Goal: Navigation & Orientation: Understand site structure

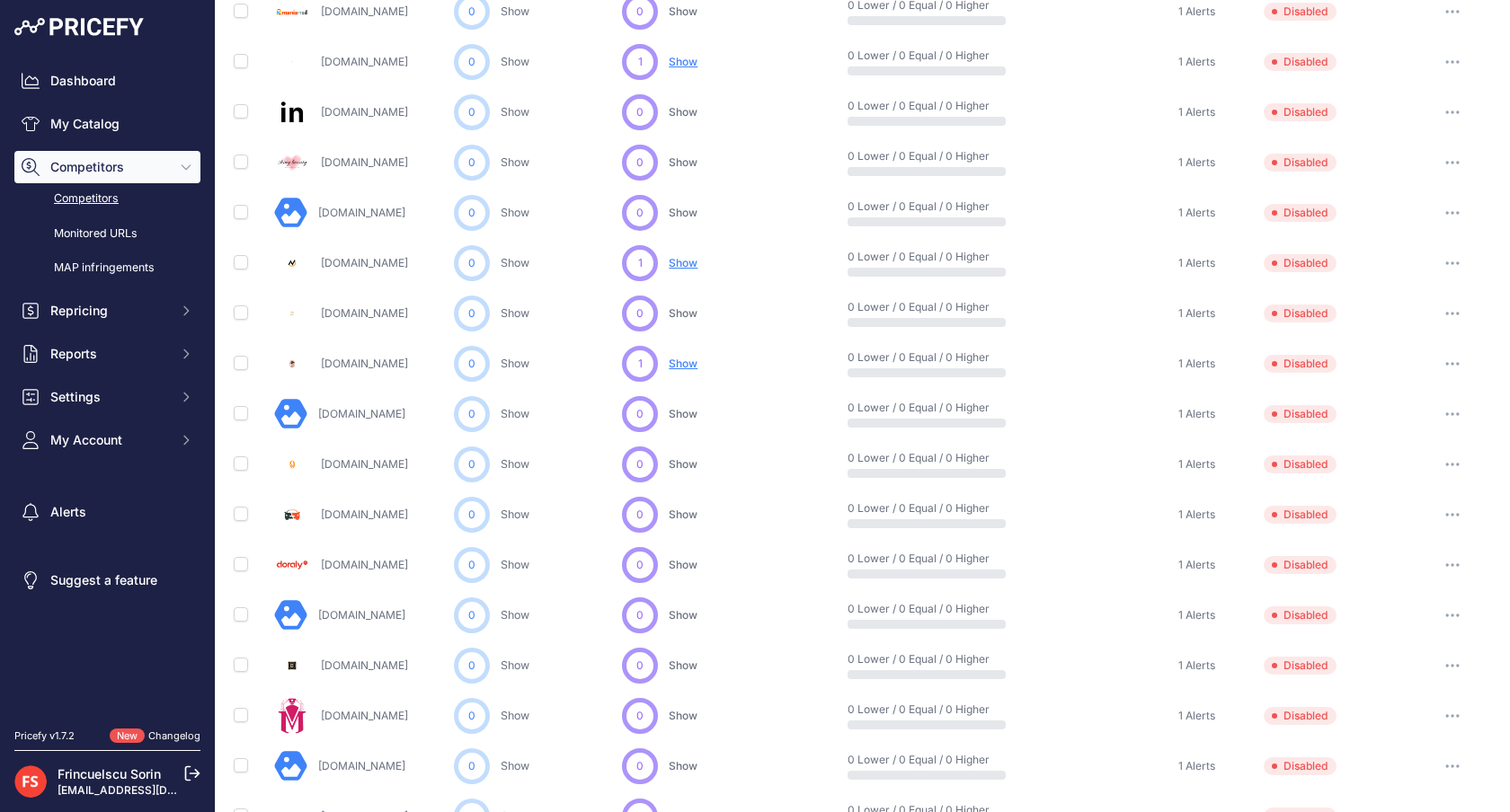
scroll to position [701, 0]
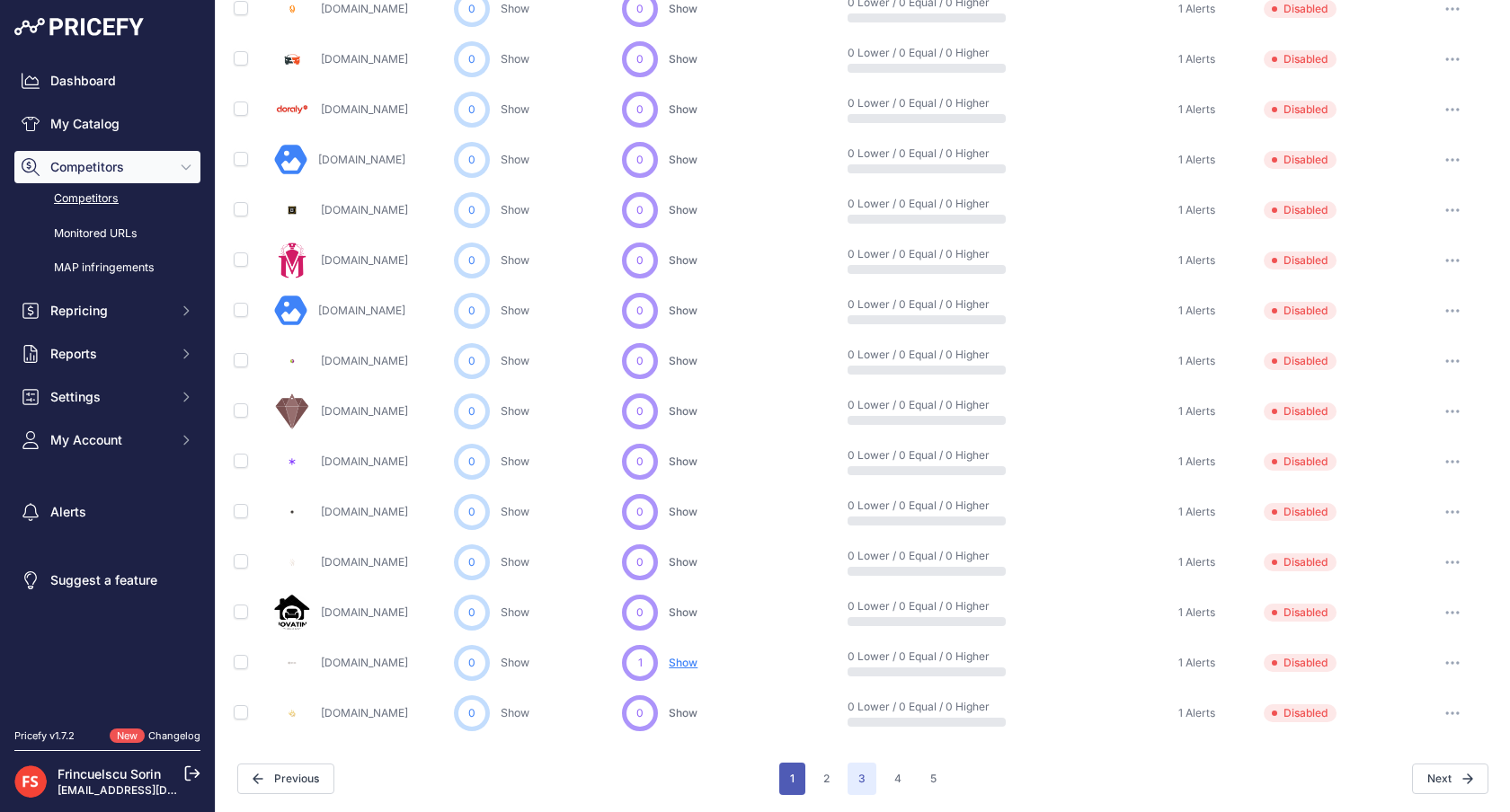
click at [794, 779] on button "1" at bounding box center [792, 779] width 26 height 32
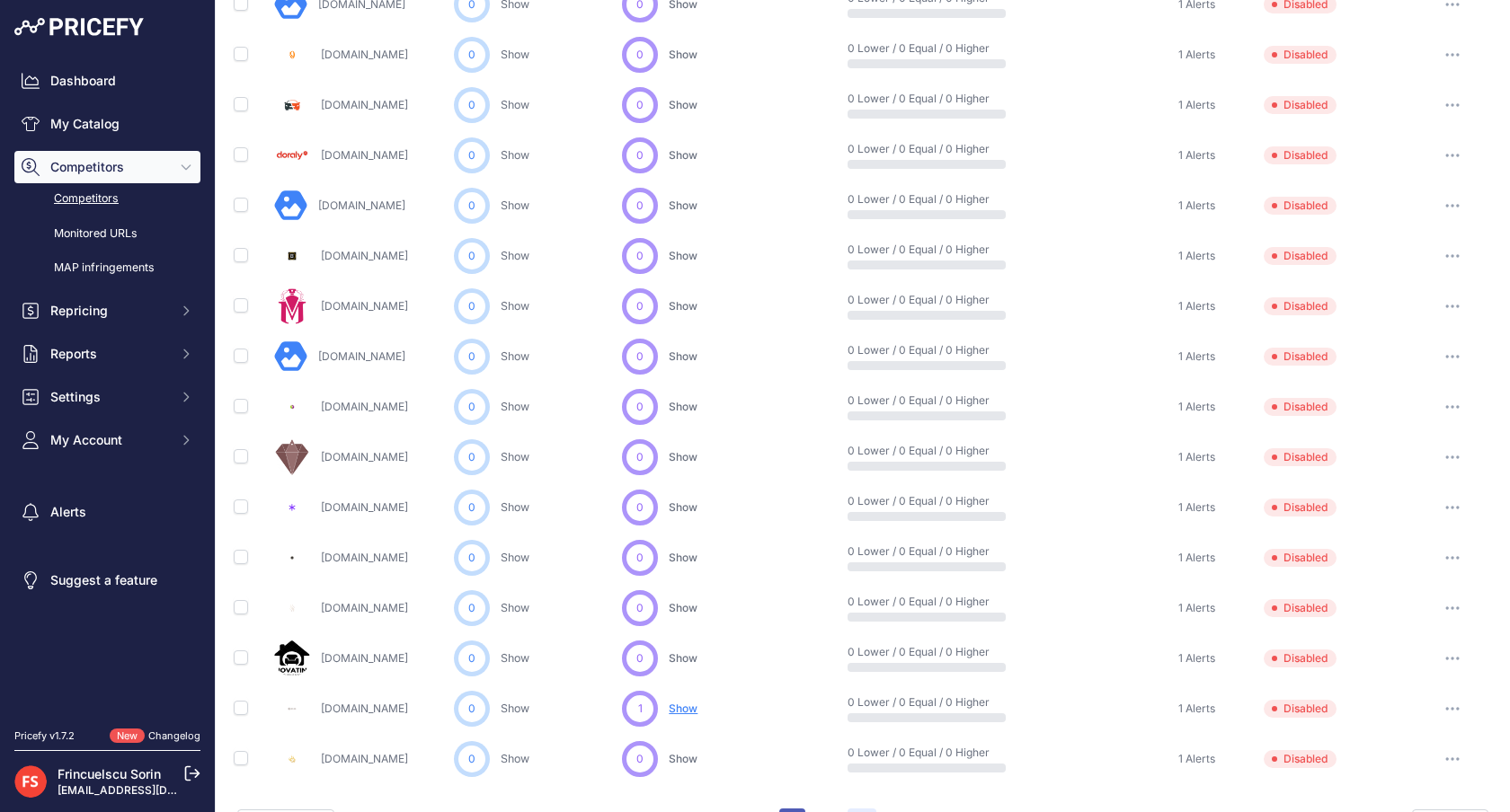
scroll to position [746, 0]
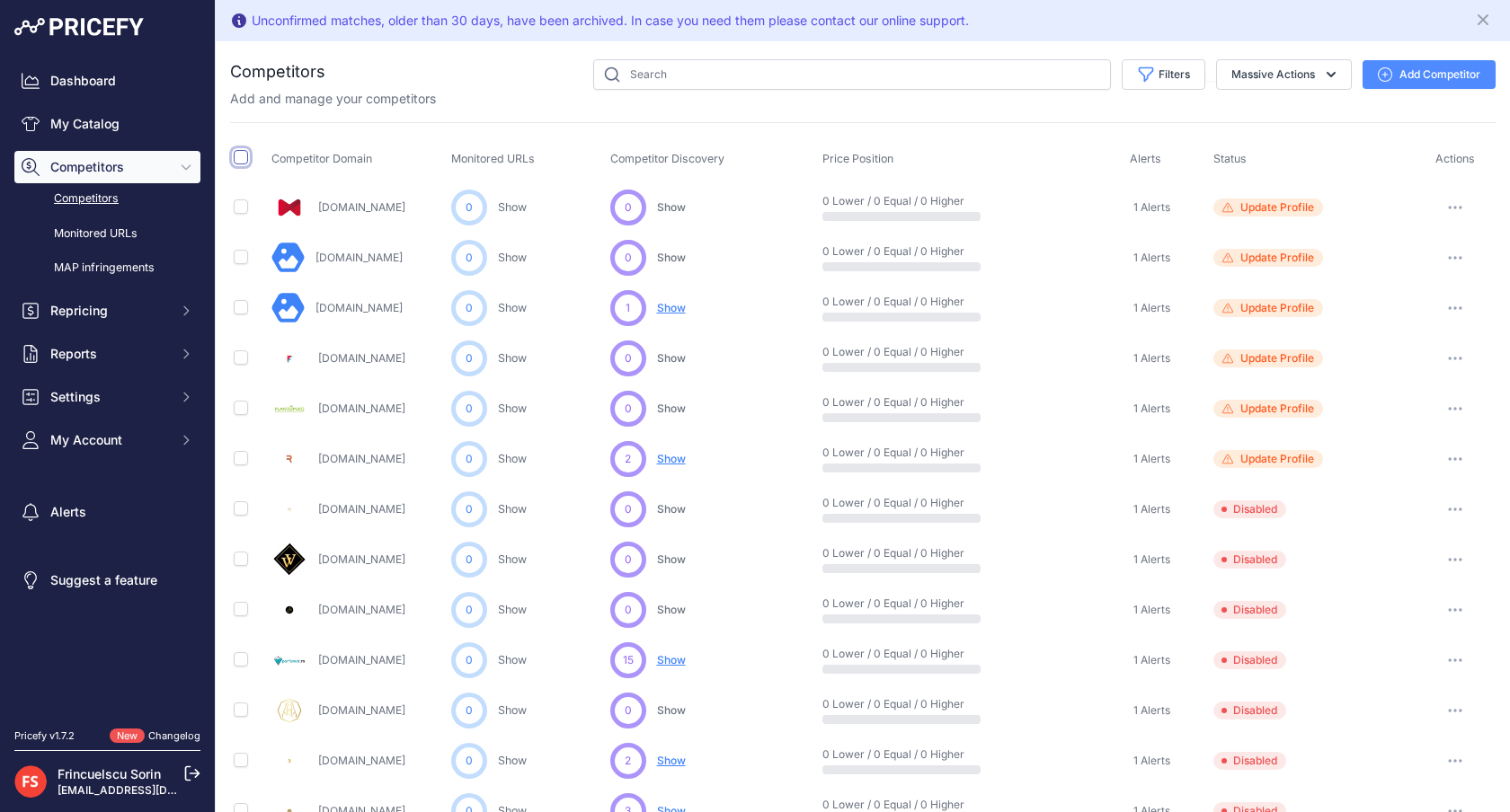
click at [240, 154] on input "checkbox" at bounding box center [241, 157] width 15 height 15
checkbox input "true"
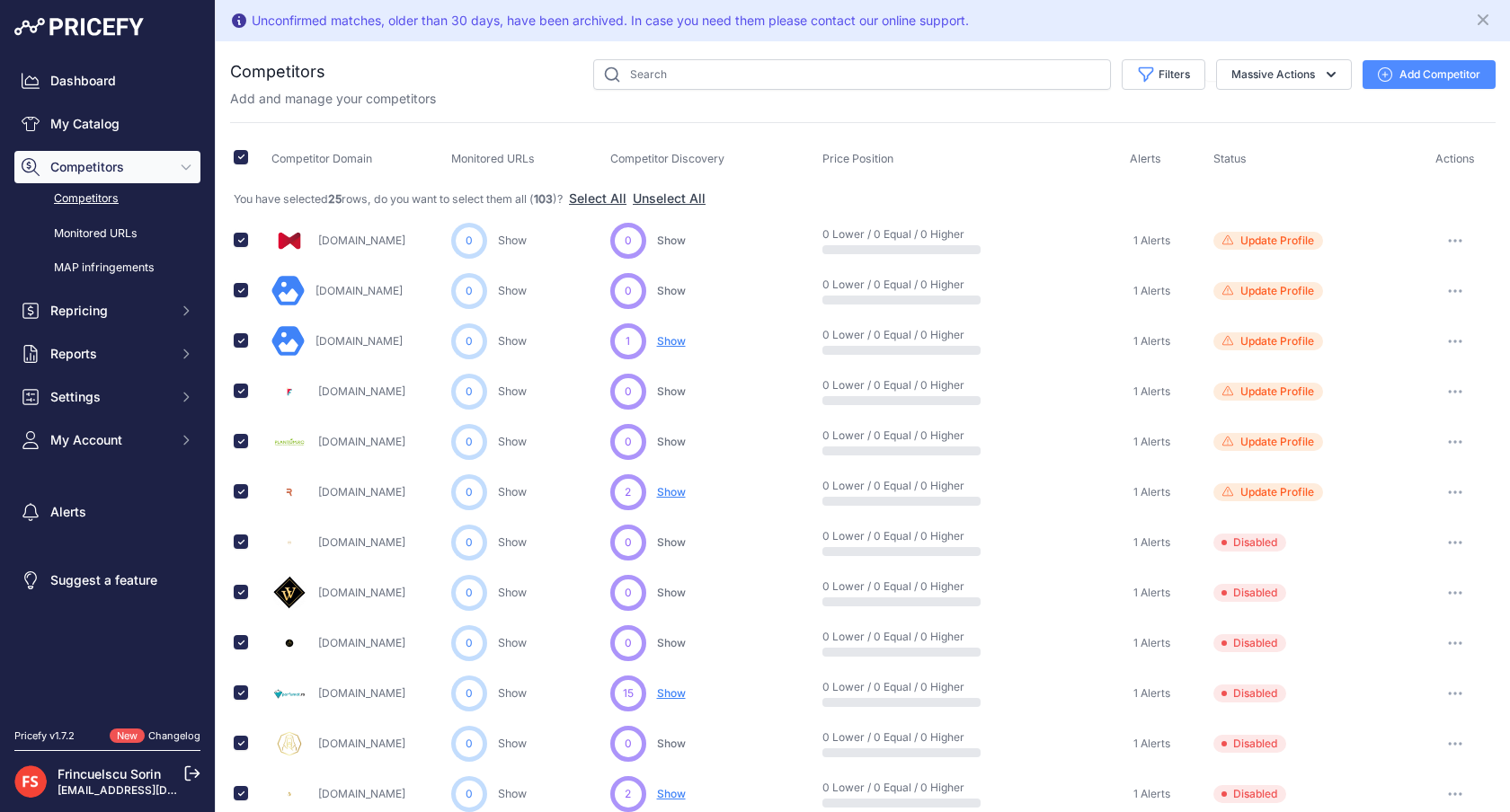
click at [972, 103] on div "Add and manage your competitors" at bounding box center [862, 98] width 1265 height 18
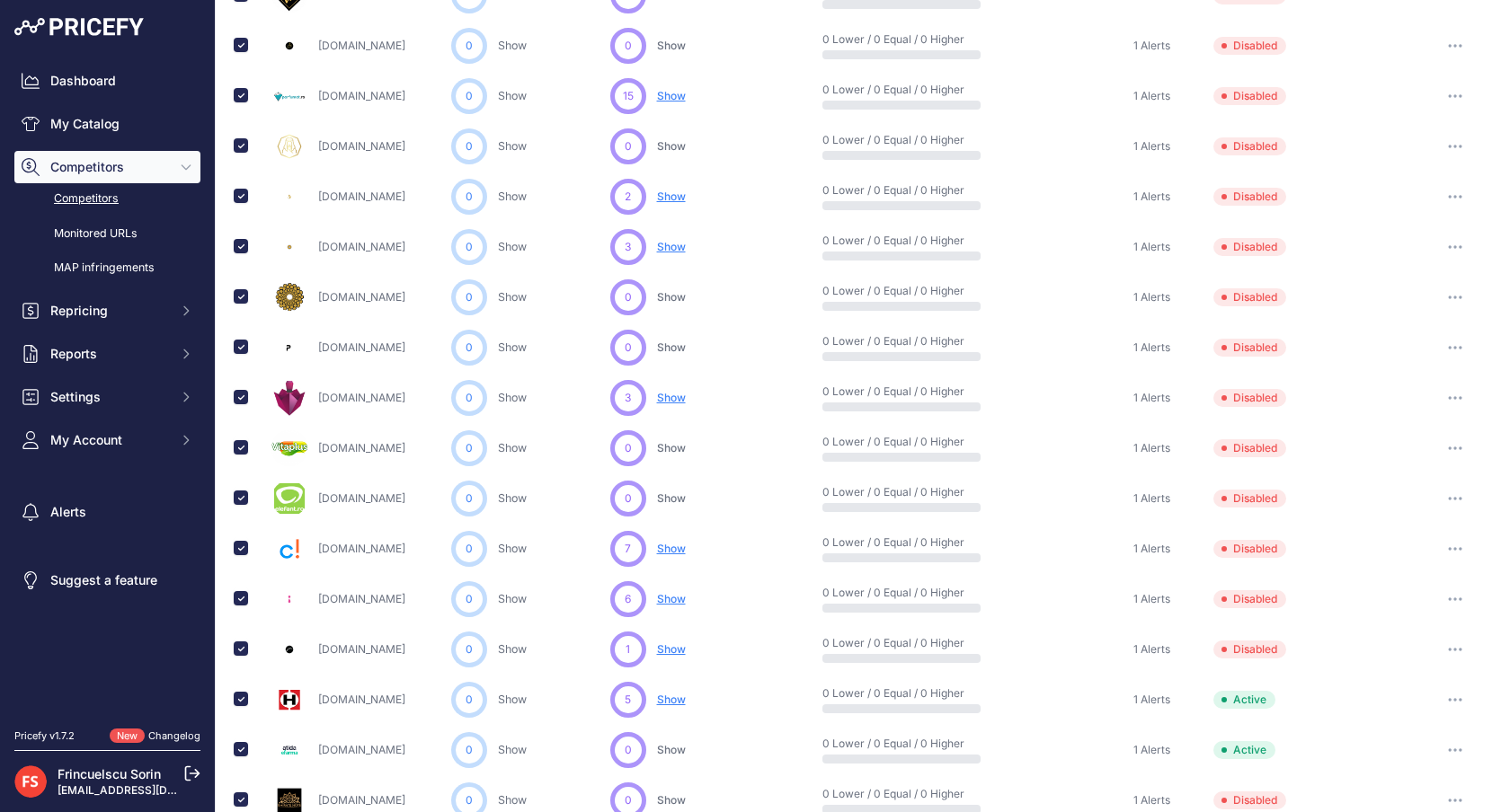
scroll to position [733, 0]
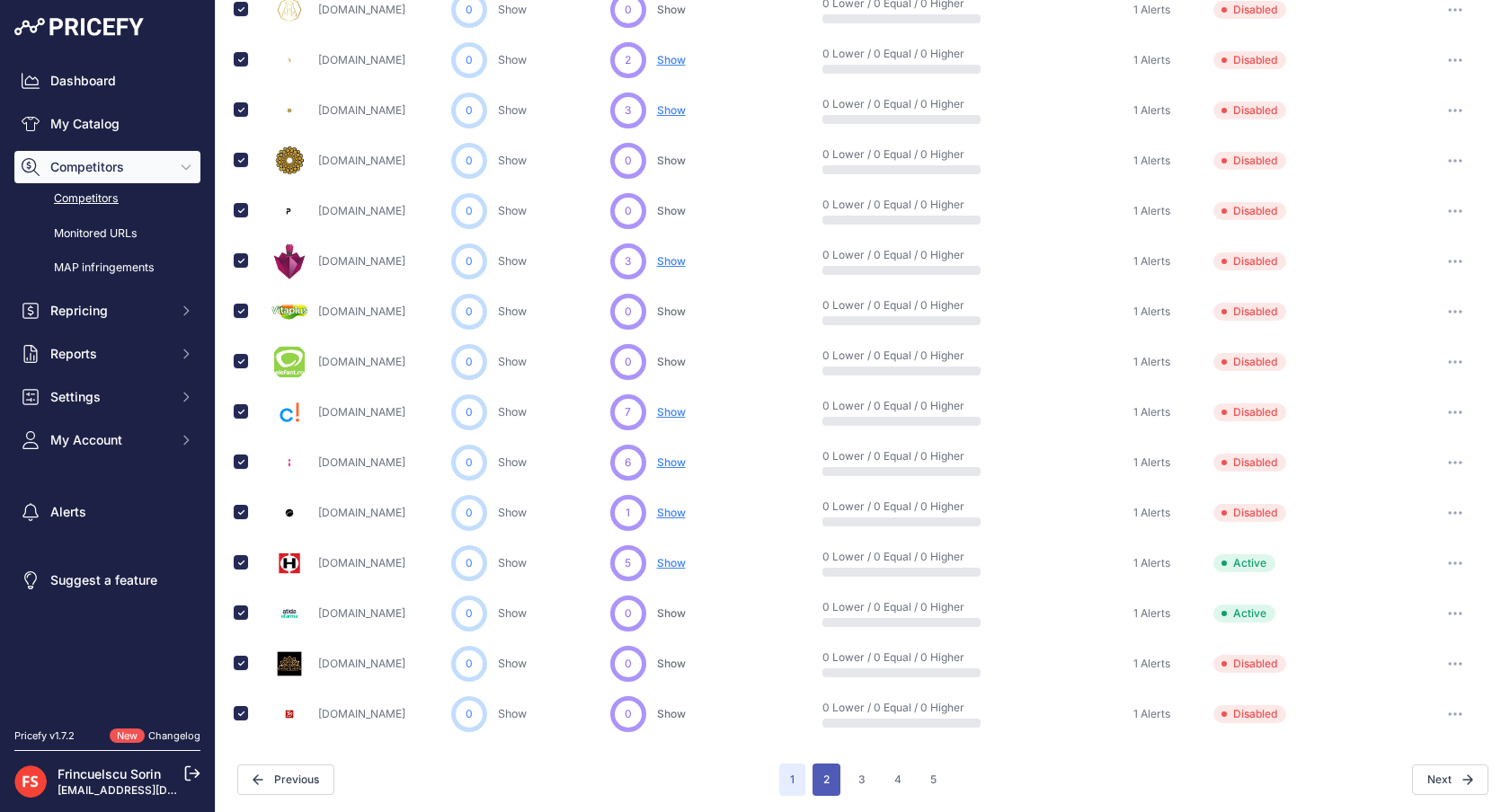
click at [826, 767] on button "2" at bounding box center [826, 779] width 28 height 32
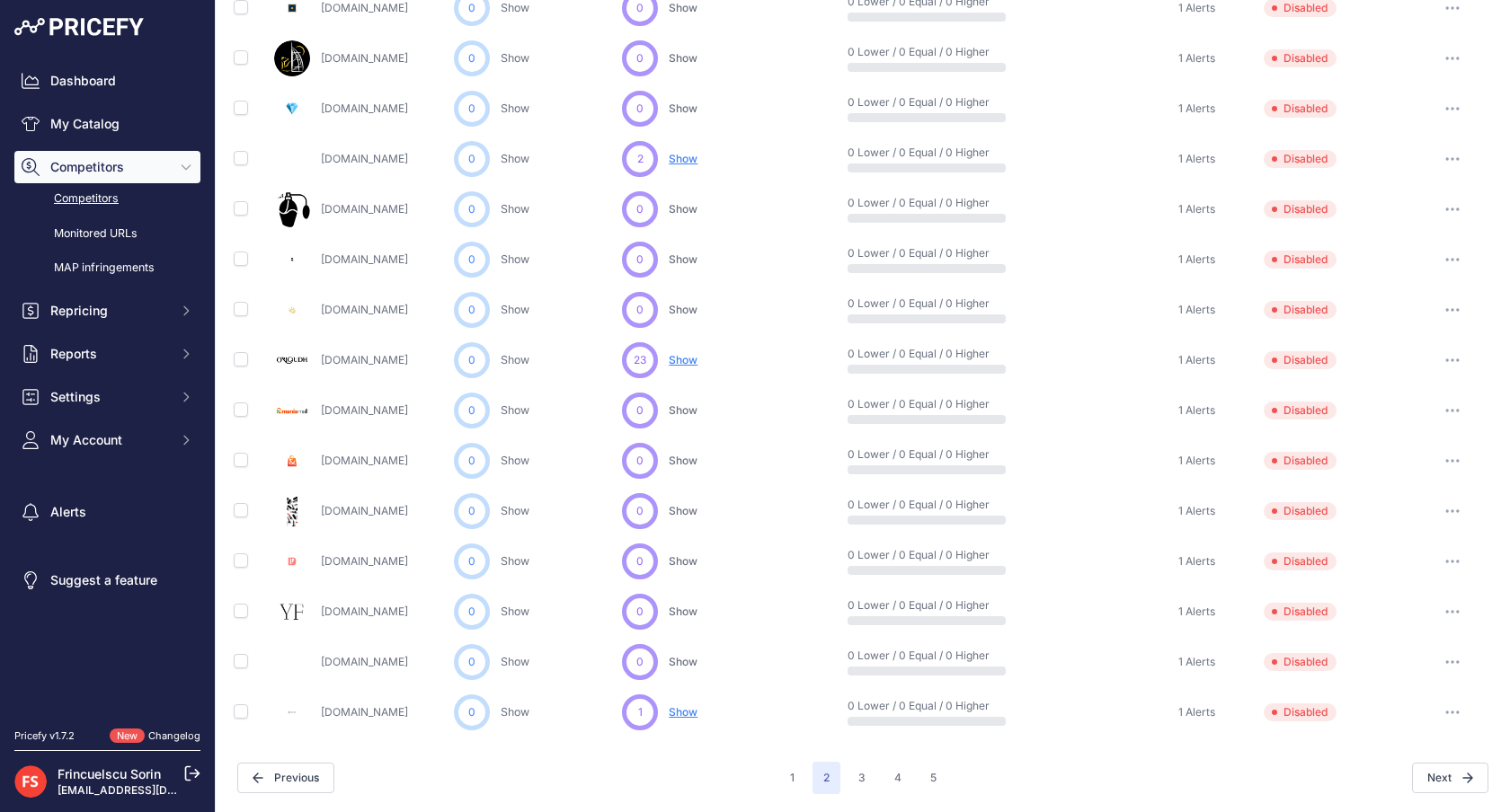
scroll to position [733, 0]
click at [860, 769] on button "3" at bounding box center [861, 779] width 29 height 32
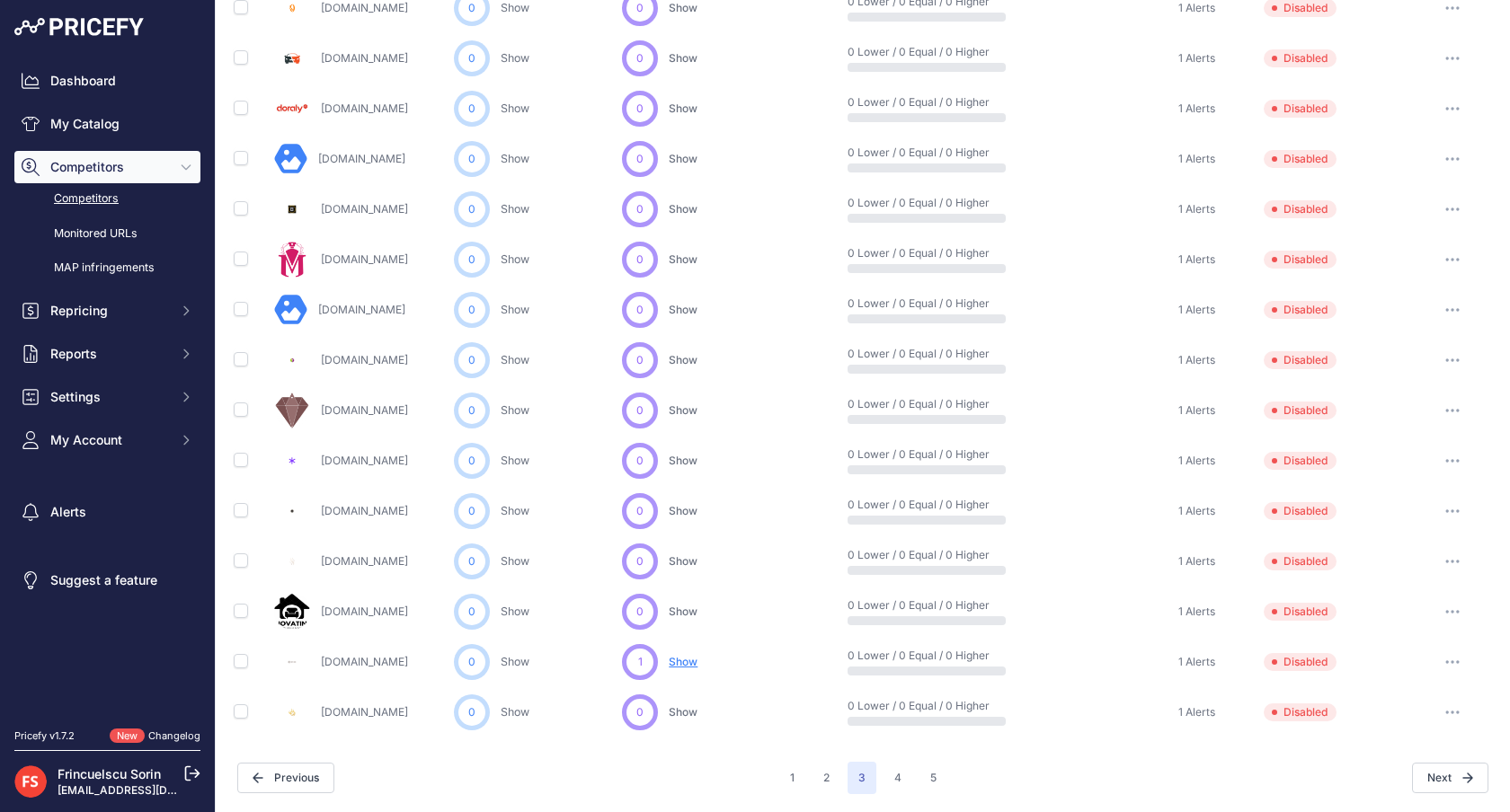
scroll to position [733, 0]
click at [898, 769] on button "4" at bounding box center [897, 779] width 29 height 32
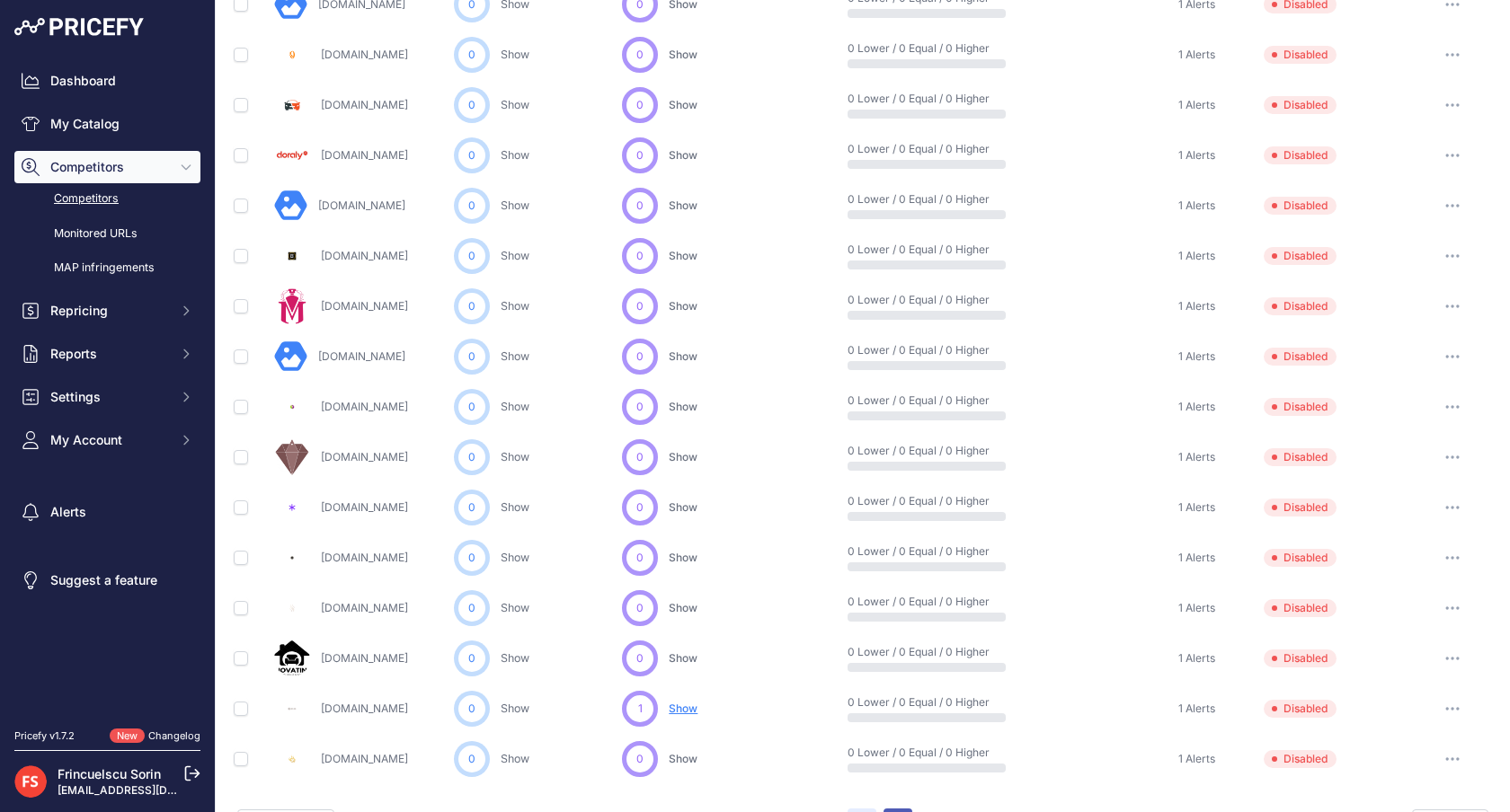
scroll to position [780, 0]
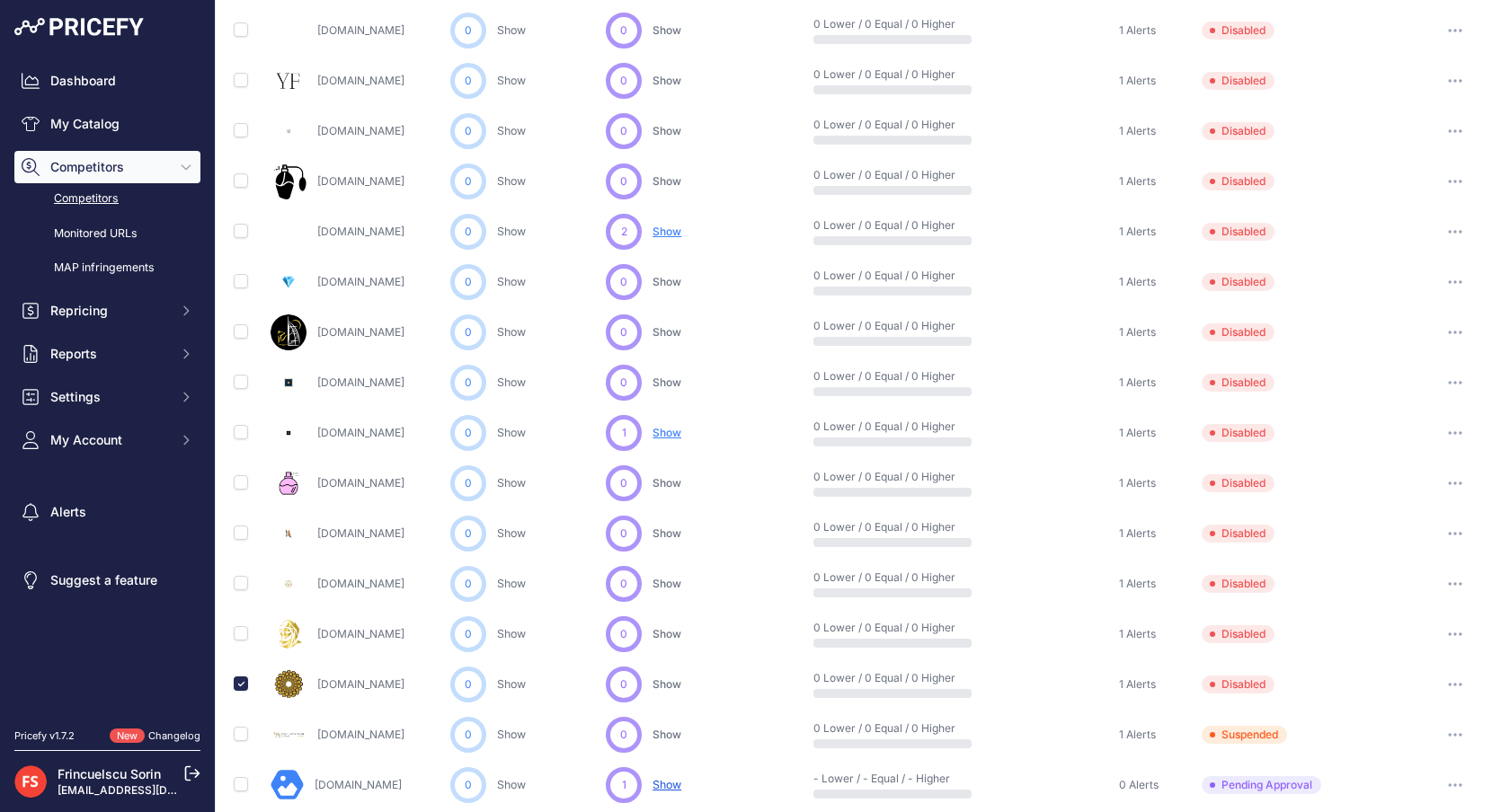
scroll to position [733, 0]
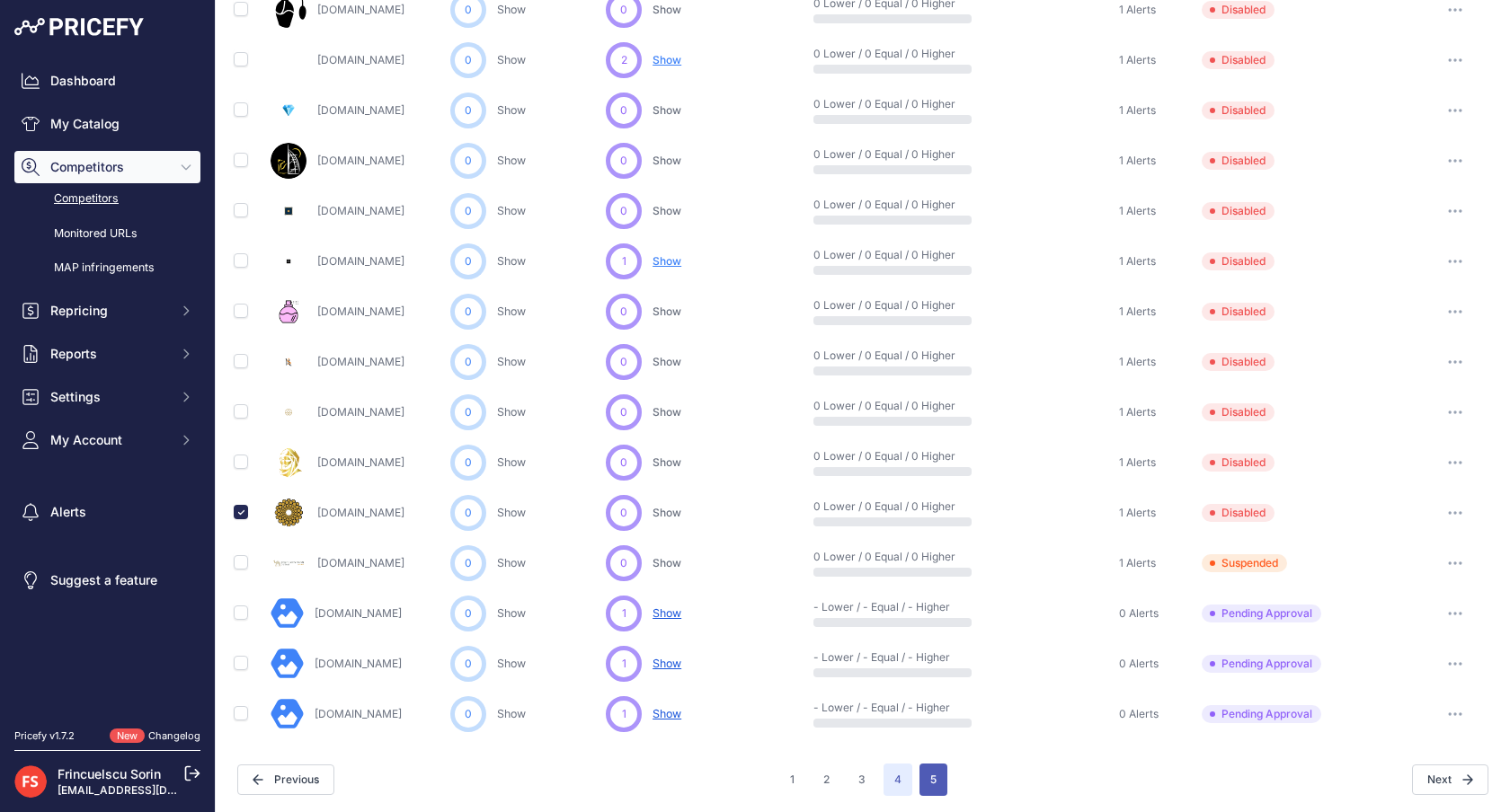
click at [926, 787] on button "5" at bounding box center [934, 779] width 28 height 32
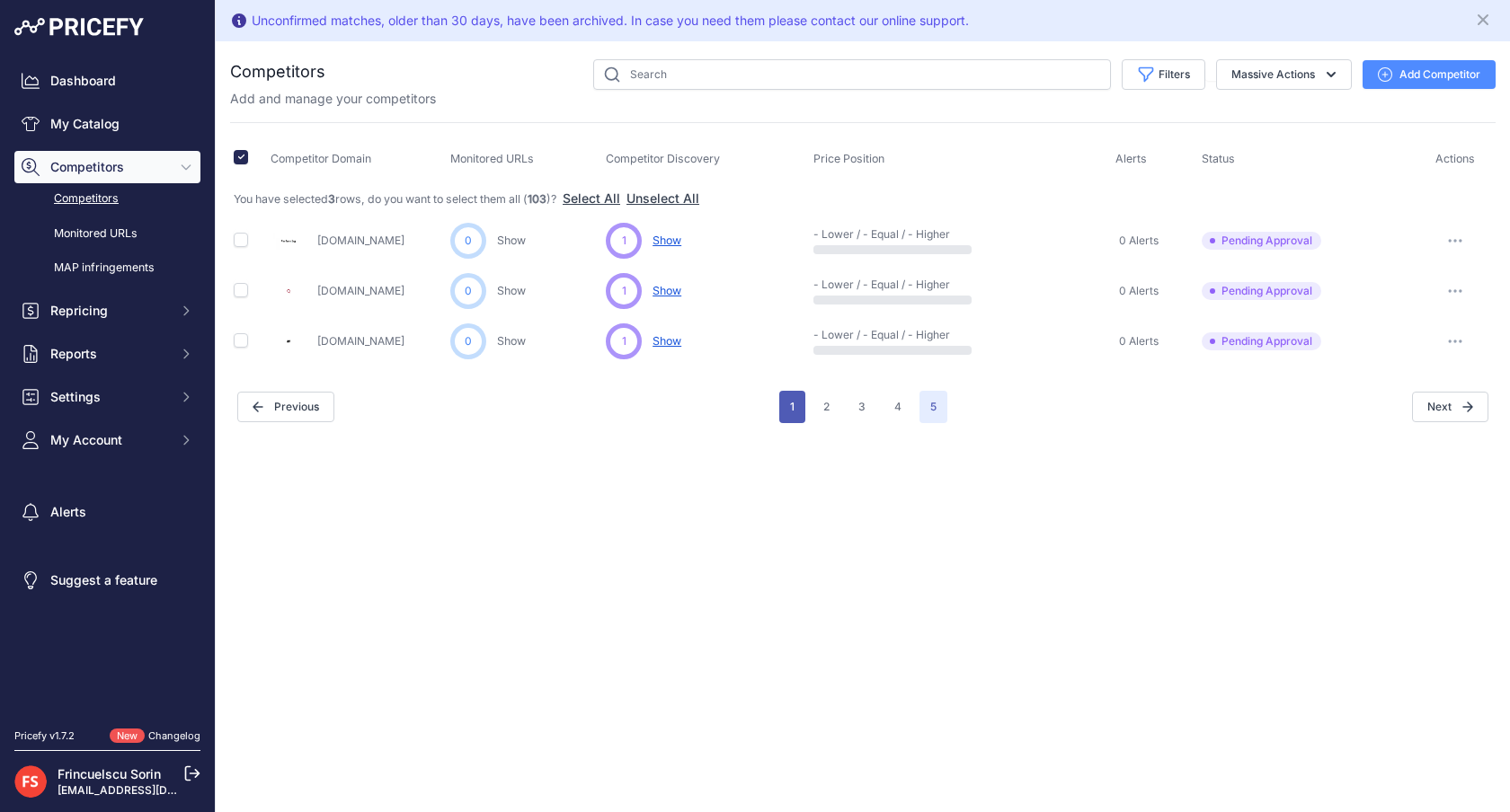
click at [798, 402] on button "1" at bounding box center [792, 406] width 26 height 32
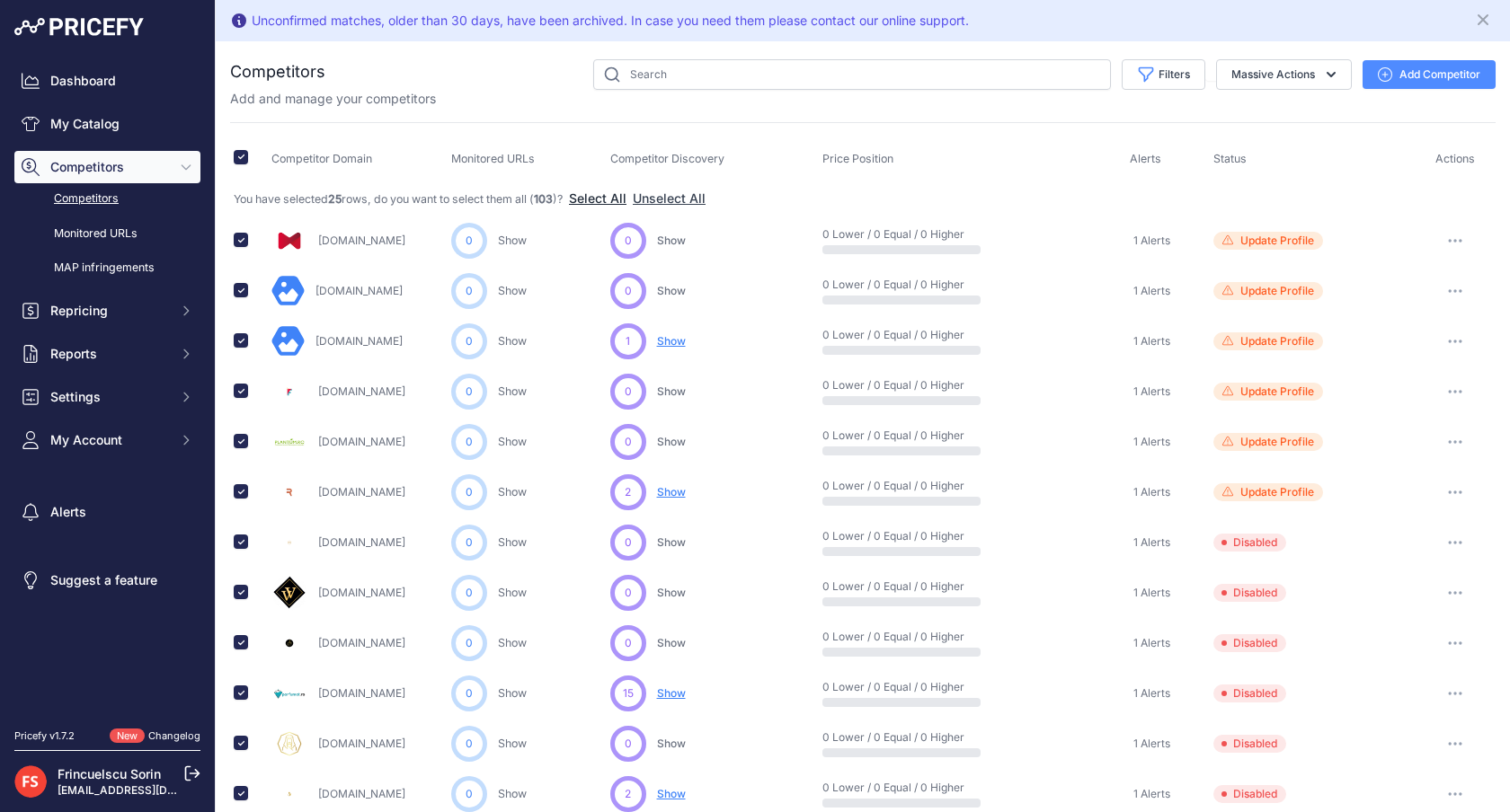
click at [613, 191] on button "Select All" at bounding box center [598, 198] width 57 height 18
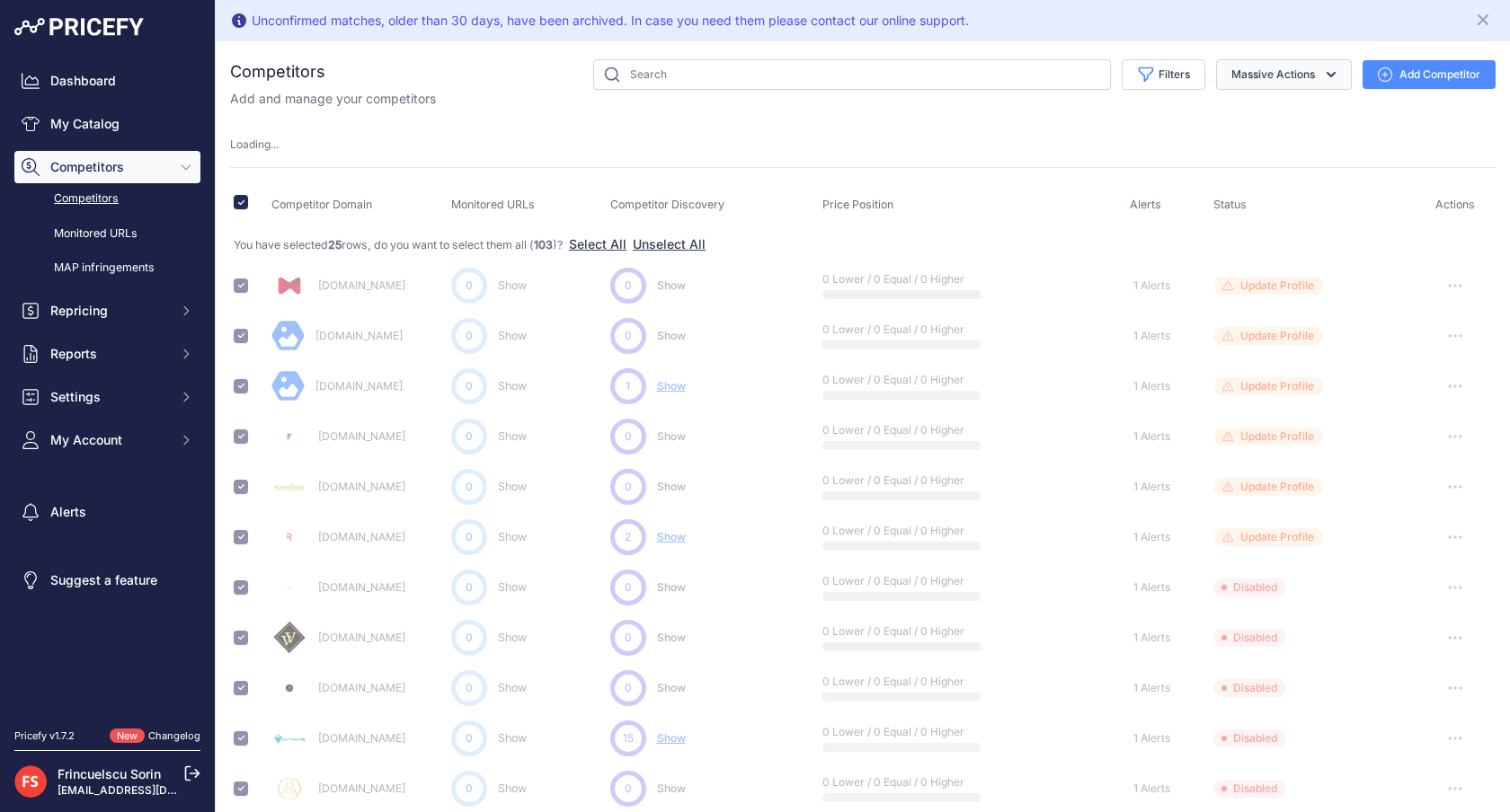
click at [1334, 70] on icon "button" at bounding box center [1331, 74] width 18 height 18
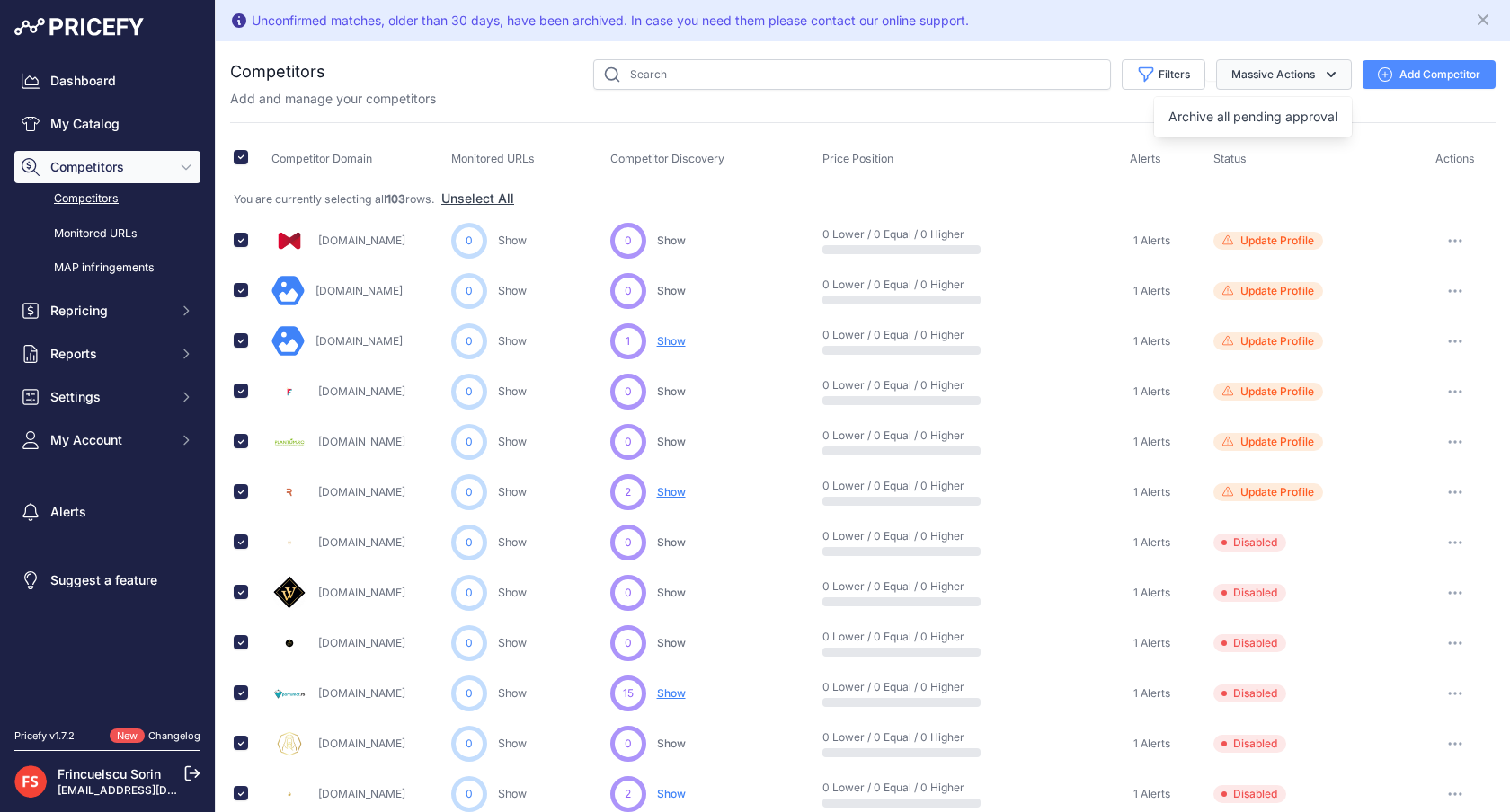
click at [1334, 70] on icon "button" at bounding box center [1331, 74] width 18 height 18
click at [124, 231] on link "Monitored URLs" at bounding box center [107, 234] width 186 height 31
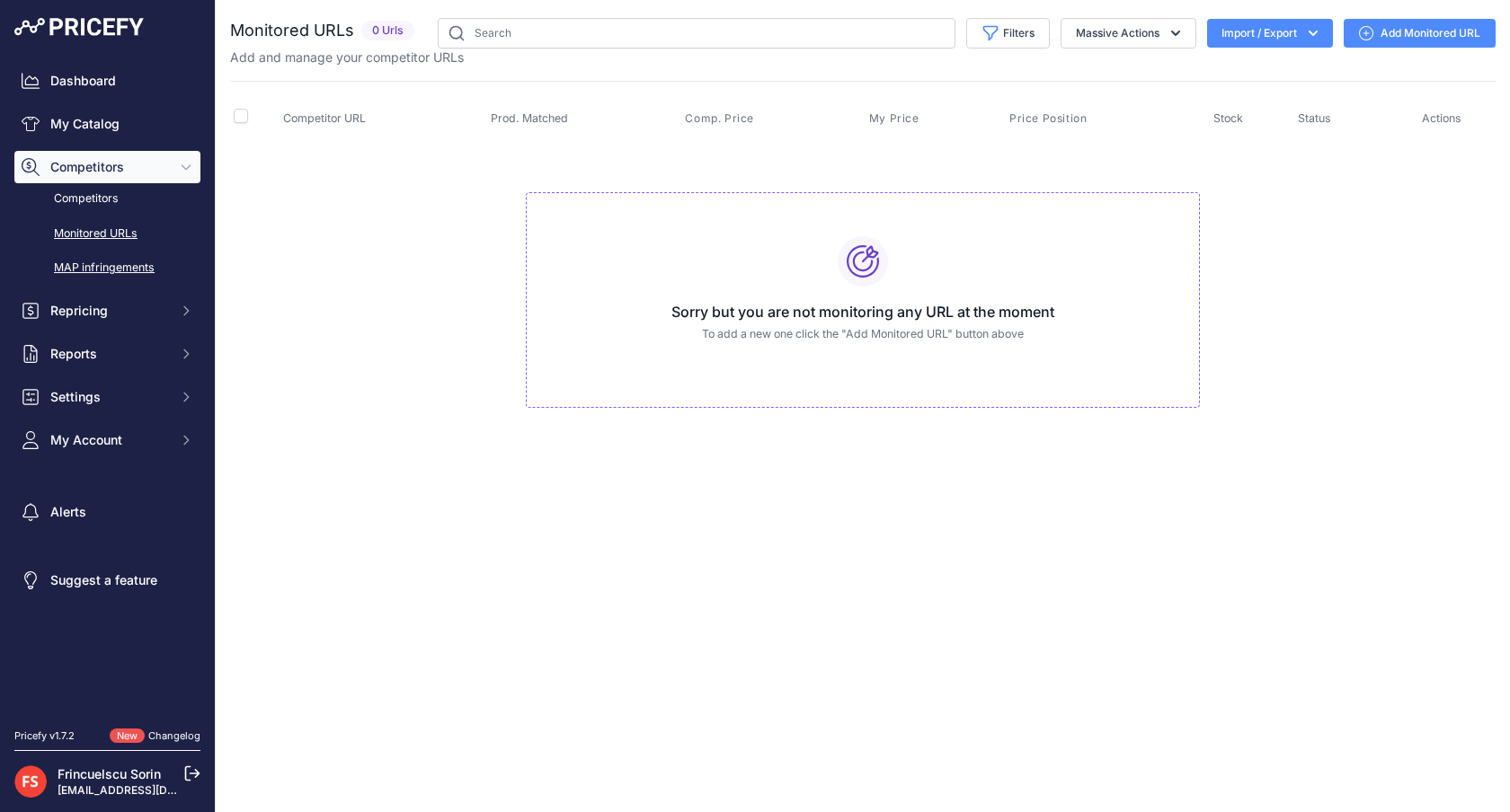
click at [116, 266] on link "MAP infringements" at bounding box center [107, 268] width 186 height 31
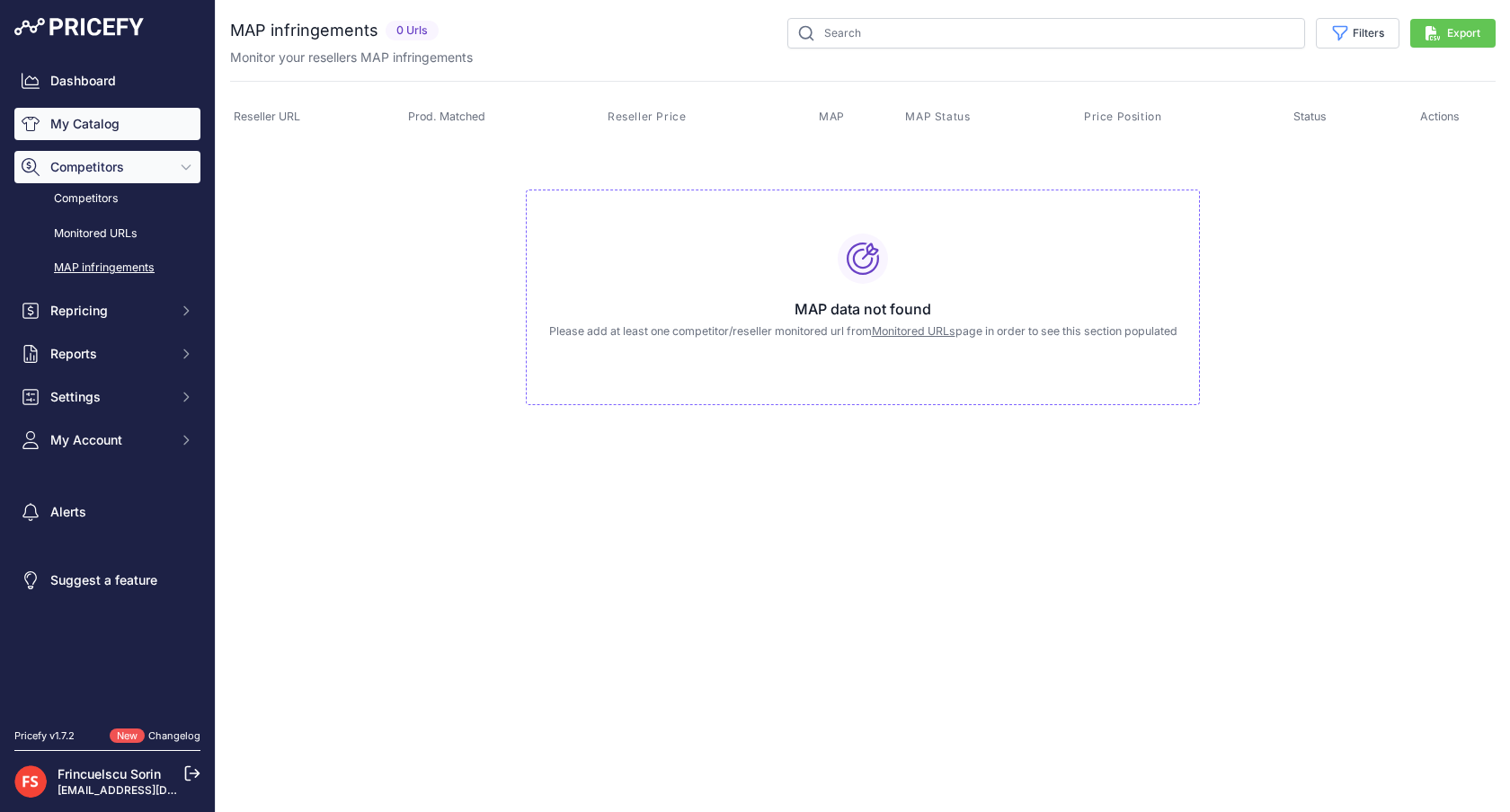
click at [93, 111] on link "My Catalog" at bounding box center [107, 124] width 186 height 32
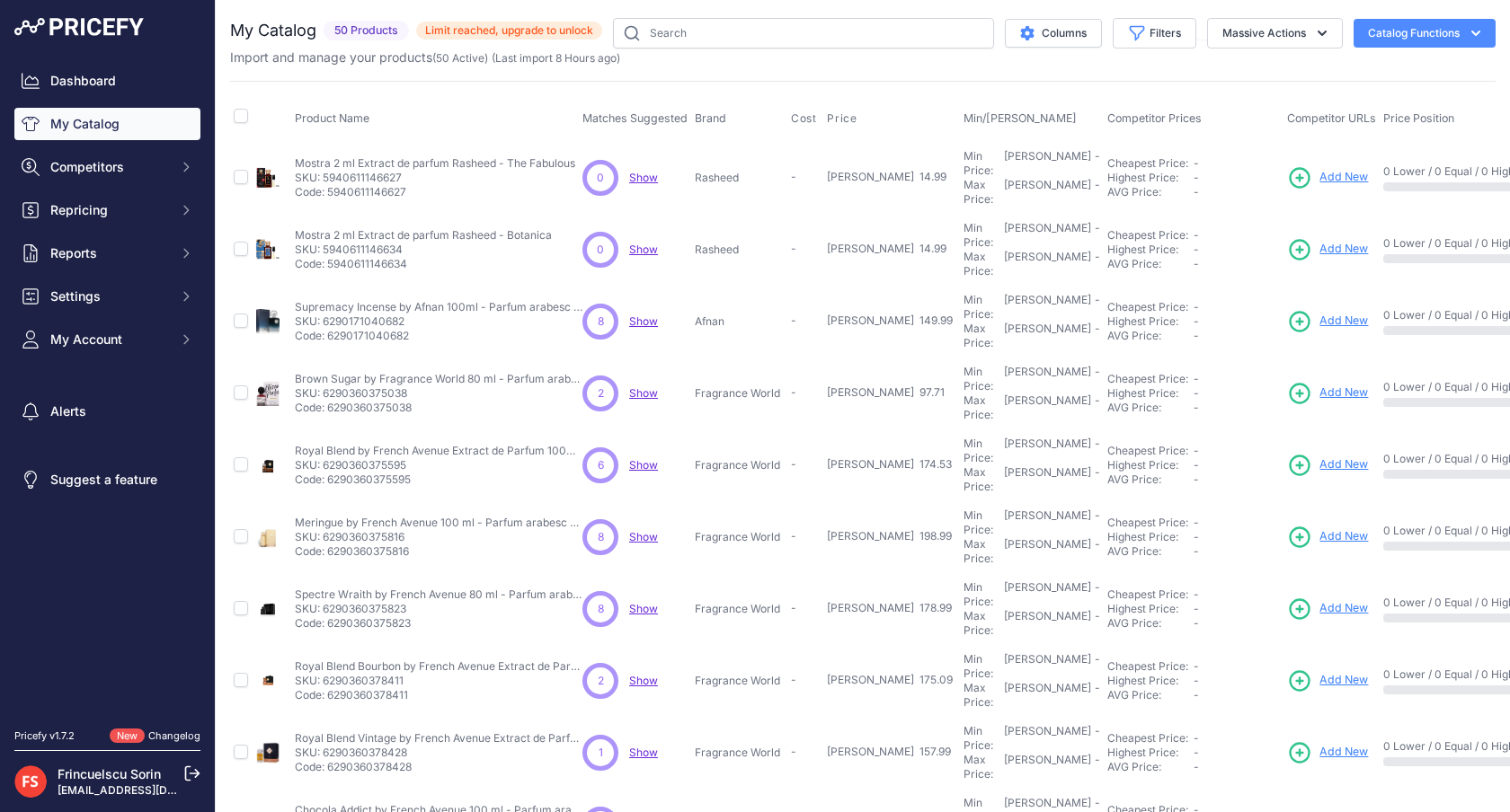
scroll to position [265, 0]
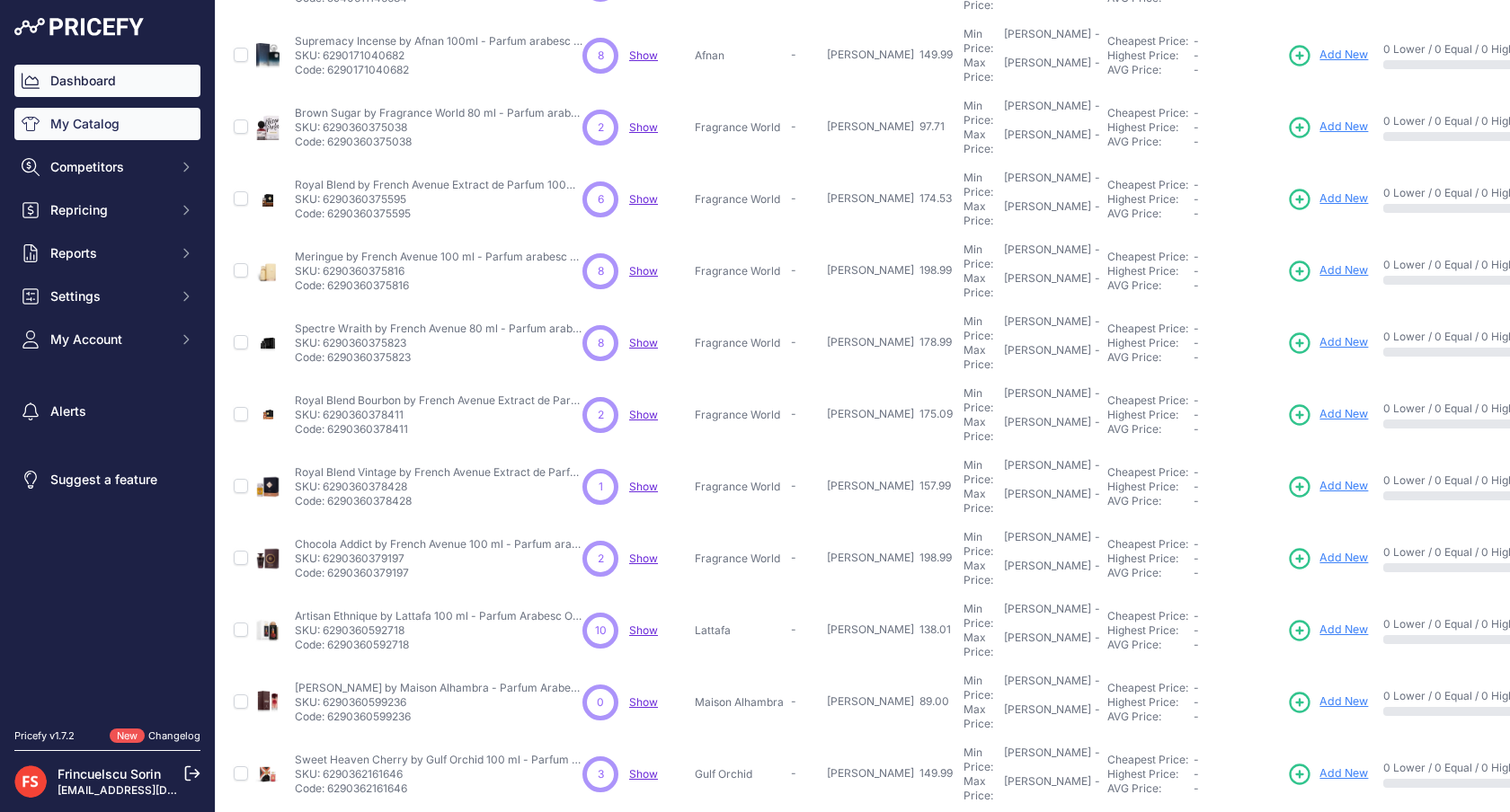
click at [82, 80] on link "Dashboard" at bounding box center [107, 80] width 186 height 32
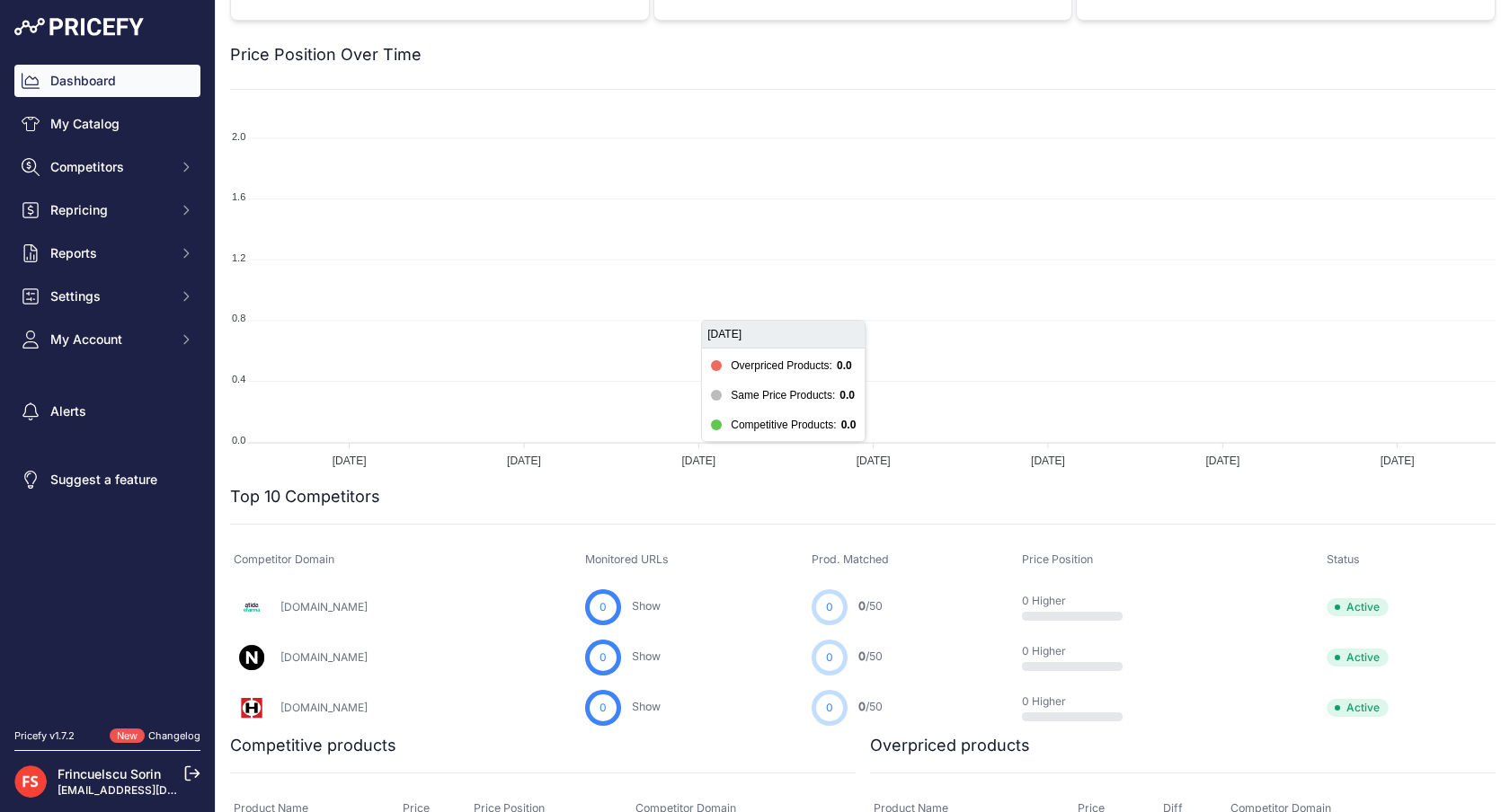
scroll to position [431, 0]
